Goal: Task Accomplishment & Management: Use online tool/utility

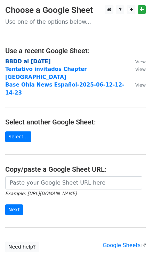
click at [29, 62] on strong "BBDD al 10Sep25" at bounding box center [27, 61] width 45 height 6
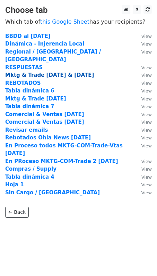
click at [25, 72] on strong "Mktg & Trade 10 & 25Sep25" at bounding box center [49, 75] width 89 height 6
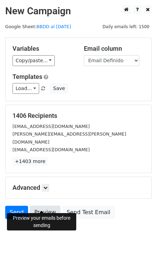
click at [44, 205] on link "Preview" at bounding box center [45, 211] width 31 height 13
click at [41, 205] on link "Preview" at bounding box center [45, 211] width 31 height 13
click at [44, 205] on link "Preview" at bounding box center [45, 211] width 31 height 13
click at [46, 205] on link "Preview" at bounding box center [45, 211] width 31 height 13
click at [43, 205] on link "Preview" at bounding box center [45, 211] width 31 height 13
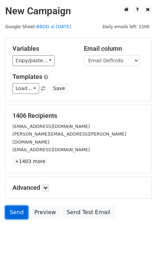
click at [22, 205] on link "Send" at bounding box center [16, 211] width 23 height 13
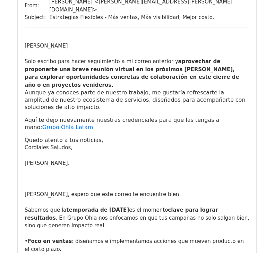
scroll to position [305, 0]
